Goal: Check status: Check status

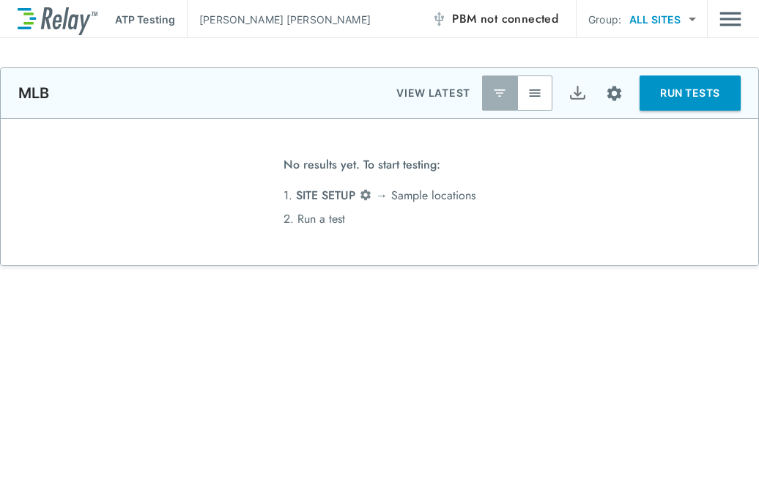
click at [476, 23] on span "PBM not connected" at bounding box center [505, 19] width 106 height 21
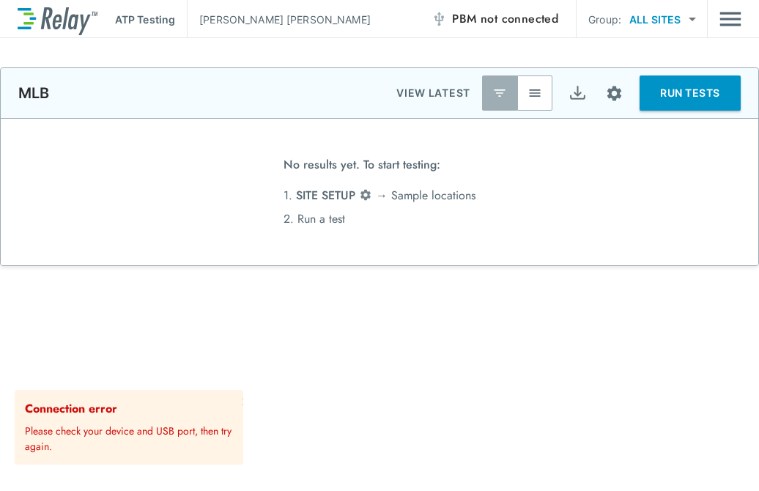
click at [317, 405] on div "**********" at bounding box center [379, 412] width 759 height 690
click at [497, 345] on div "**********" at bounding box center [379, 412] width 759 height 690
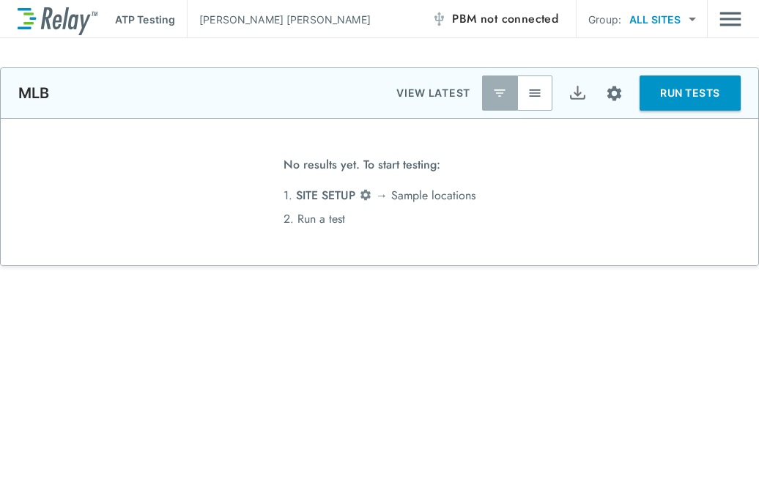
click at [56, 211] on div "No results yet. To start testing: 1. SITE SETUP → [GEOGRAPHIC_DATA] locations 2…" at bounding box center [380, 192] width 758 height 147
